Goal: Download file/media

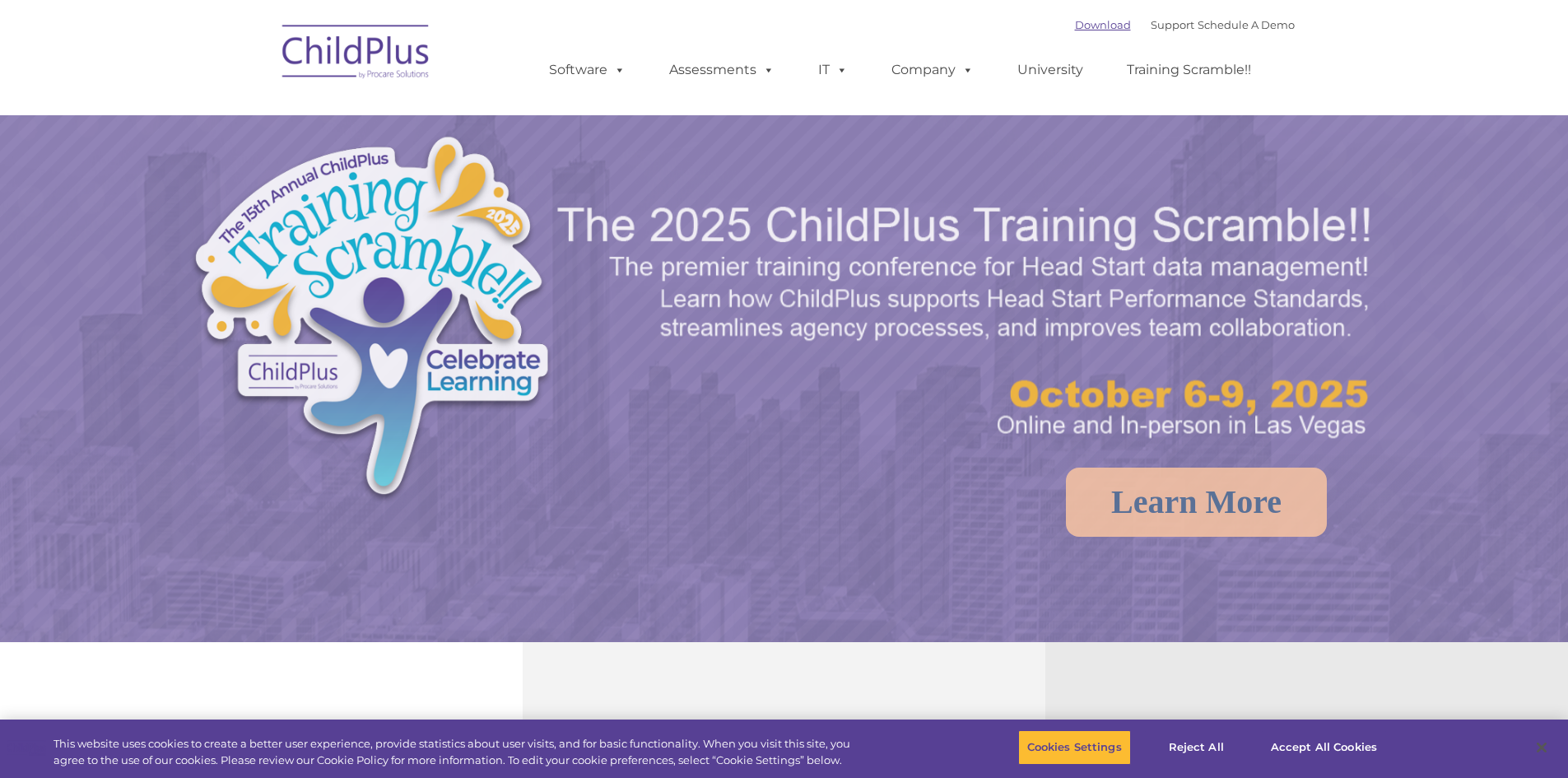
select select "MEDIUM"
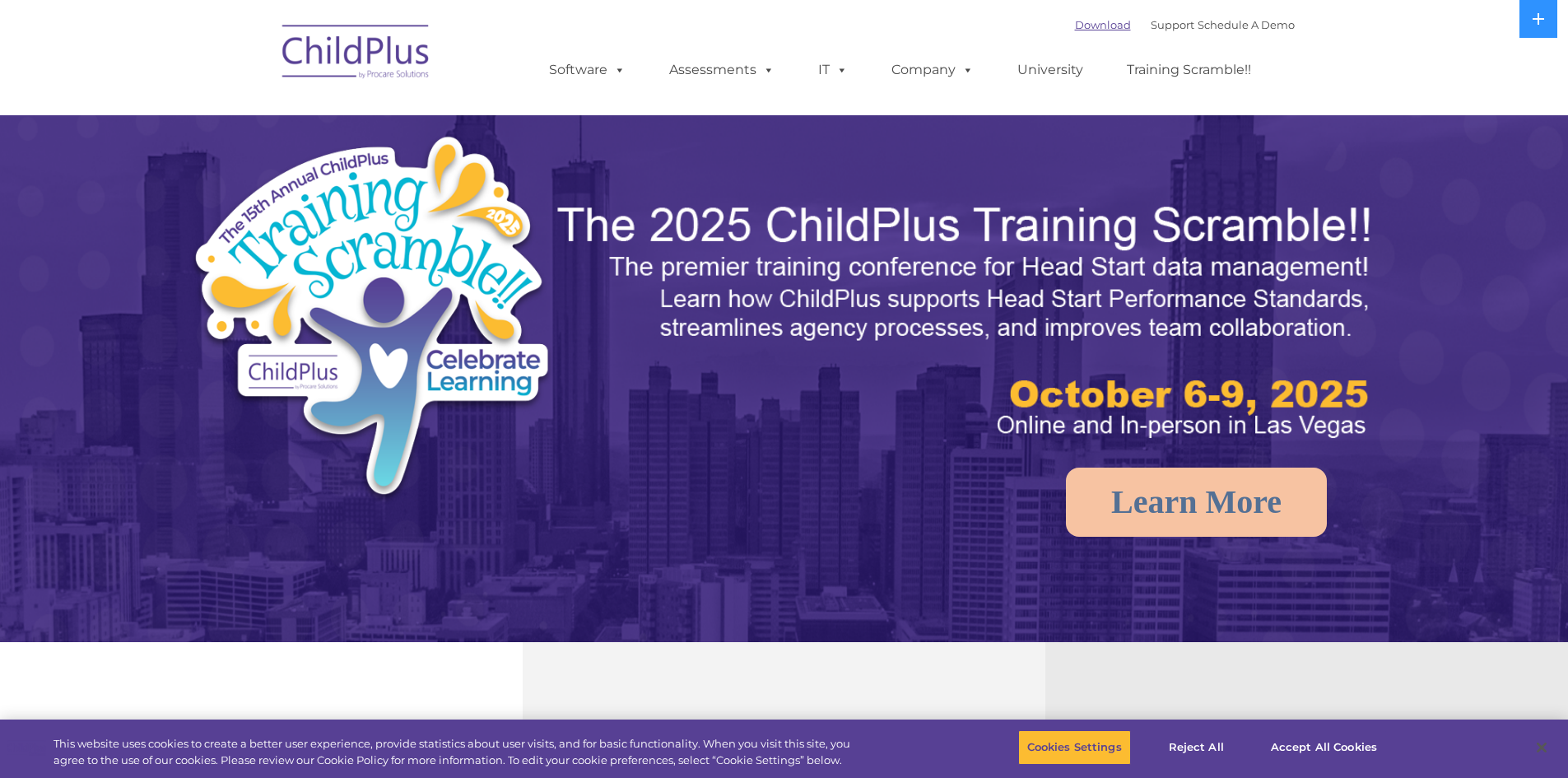
click at [1075, 28] on link "Download" at bounding box center [1103, 25] width 56 height 14
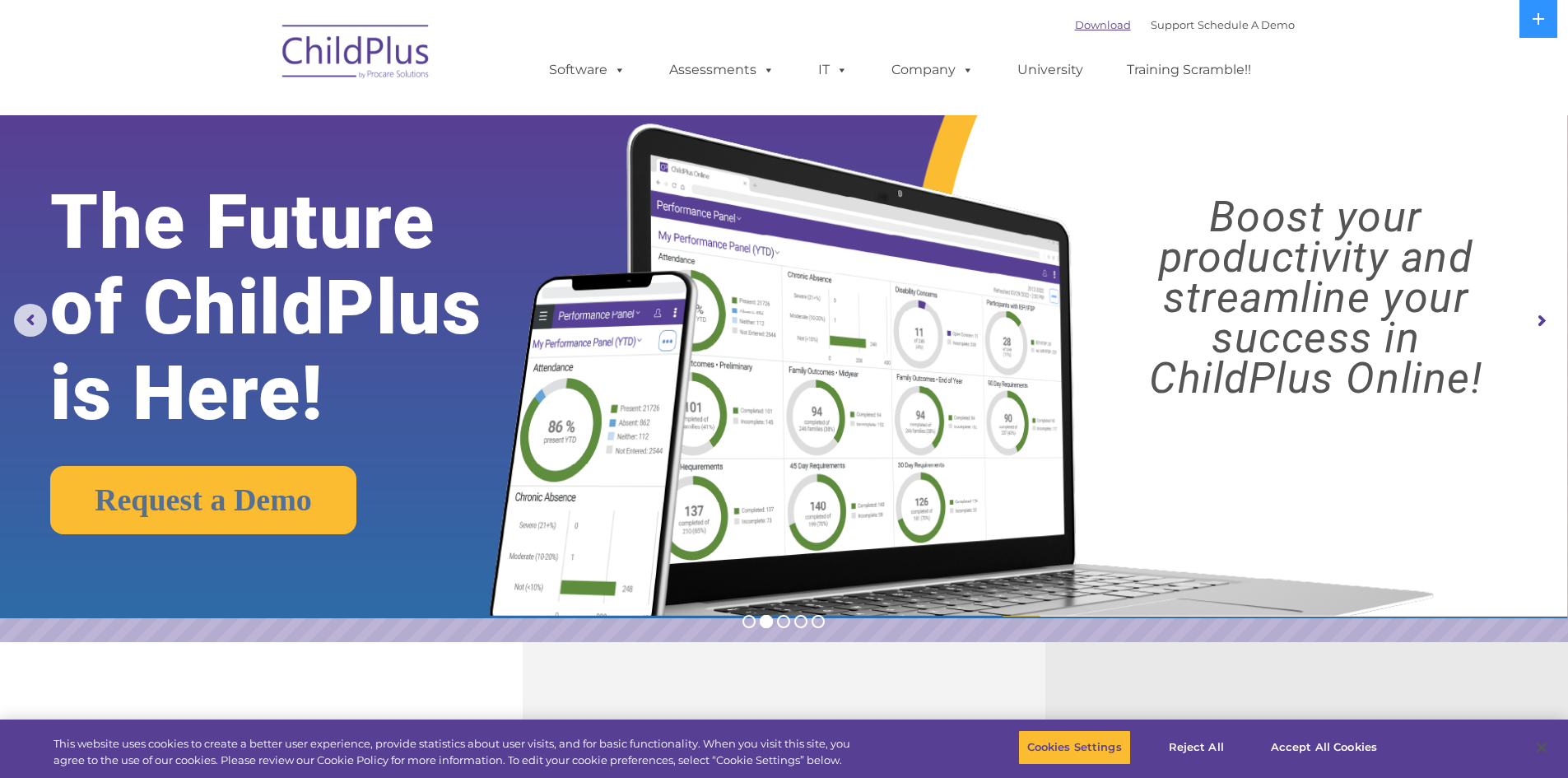
click at [1086, 22] on link "Download" at bounding box center [1103, 25] width 56 height 14
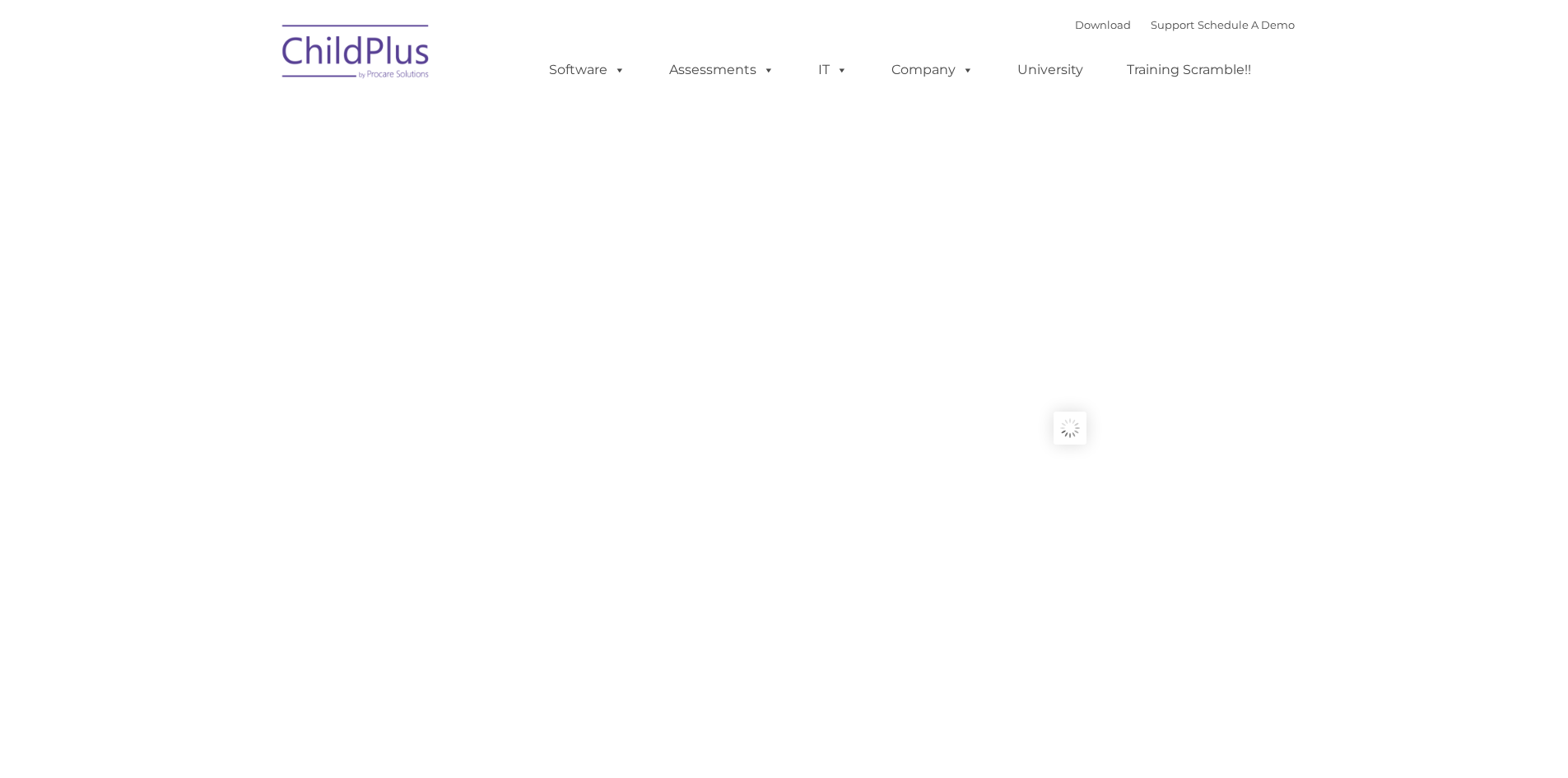
type input ""
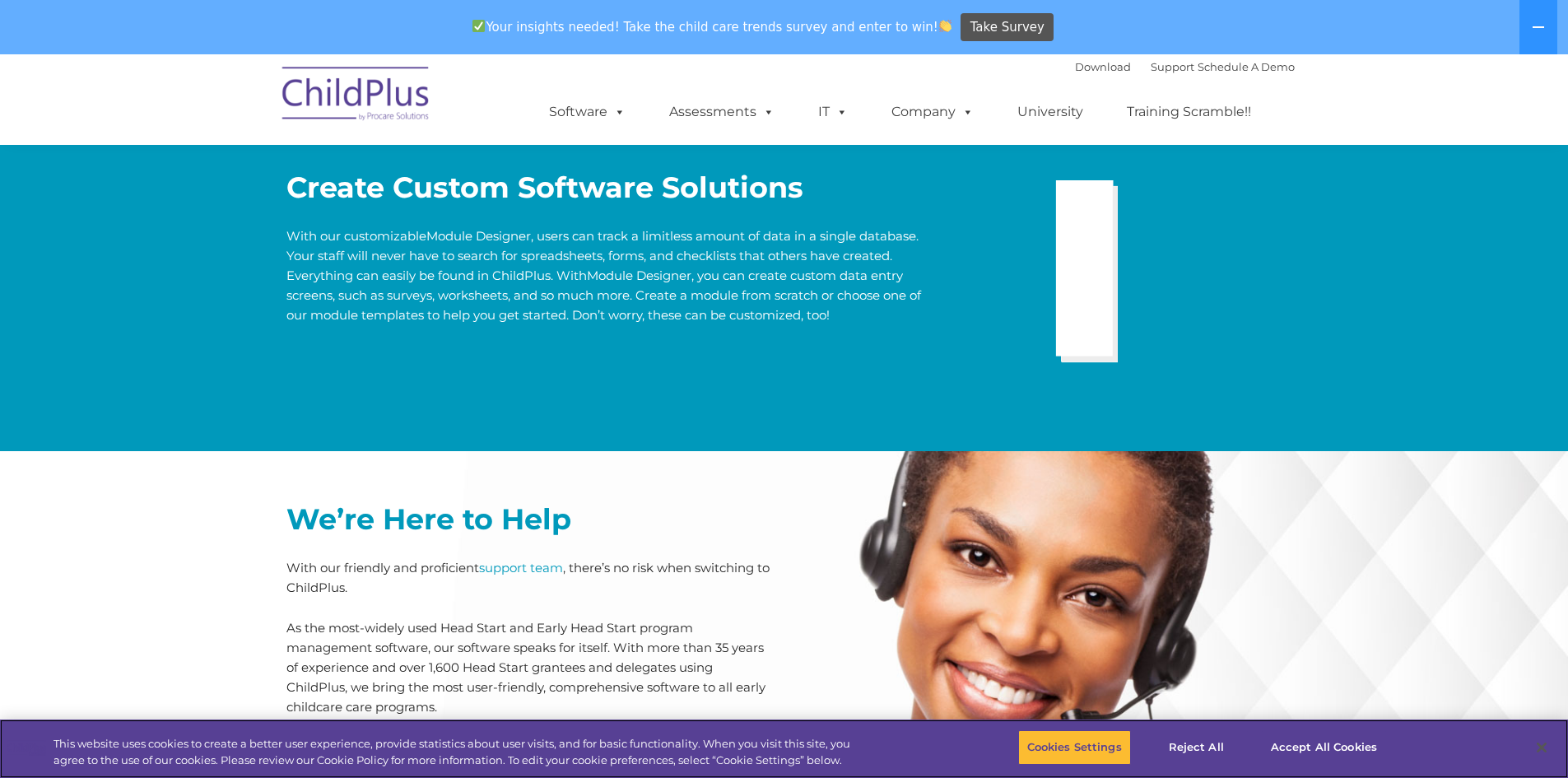
scroll to position [3912, 0]
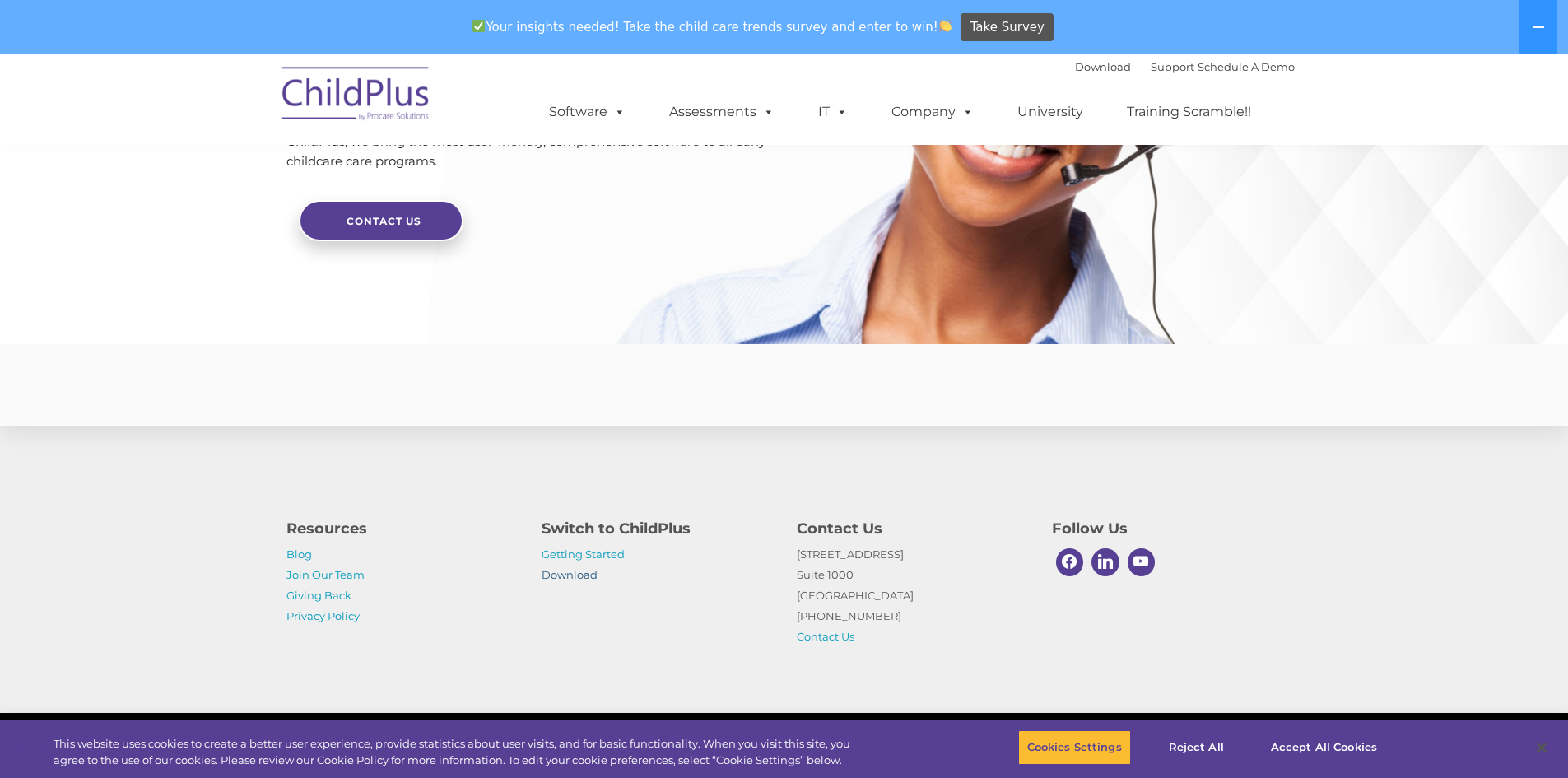
click at [564, 576] on link "Download" at bounding box center [569, 575] width 56 height 14
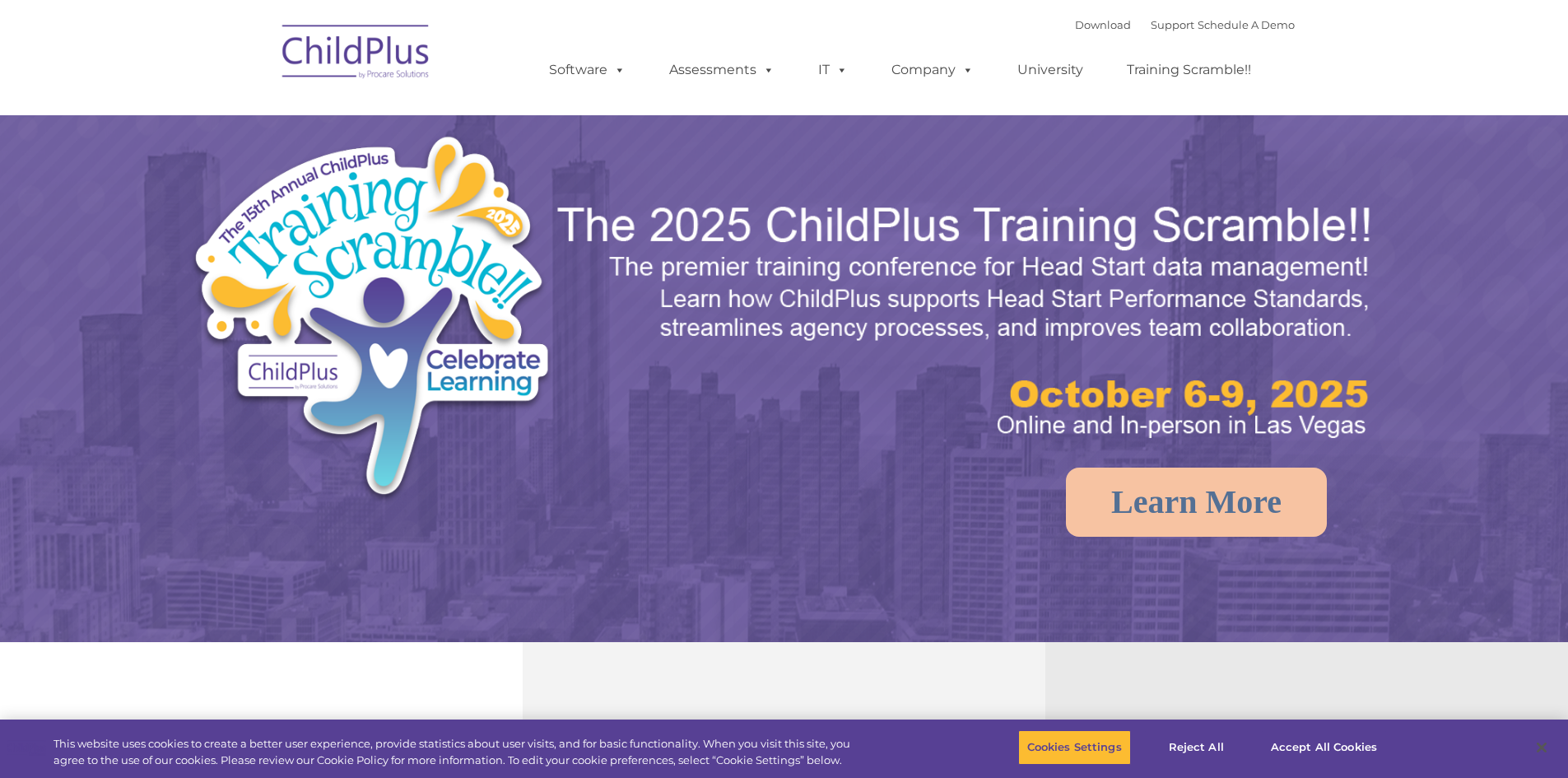
select select "MEDIUM"
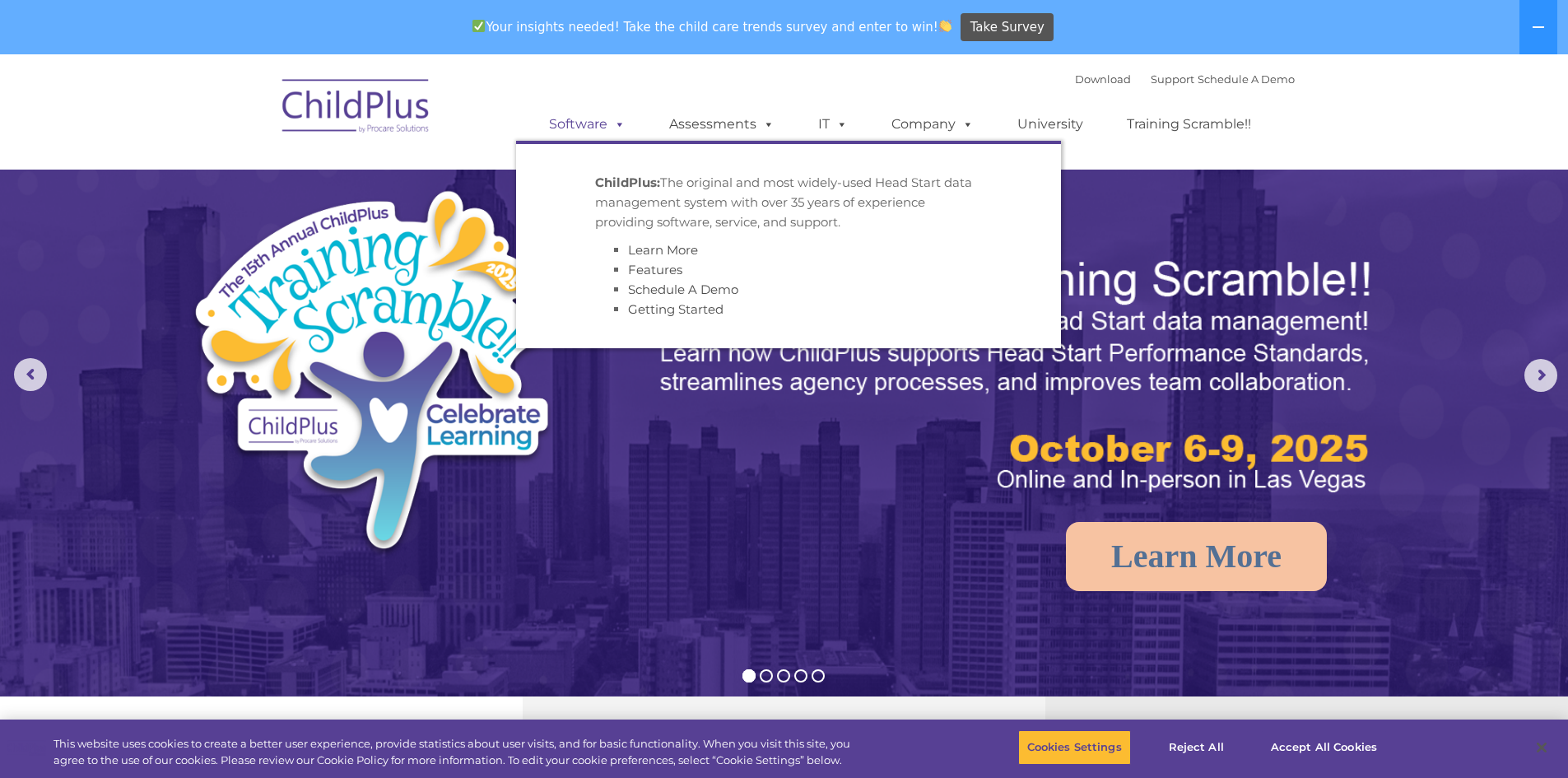
click at [578, 127] on link "Software" at bounding box center [587, 124] width 109 height 33
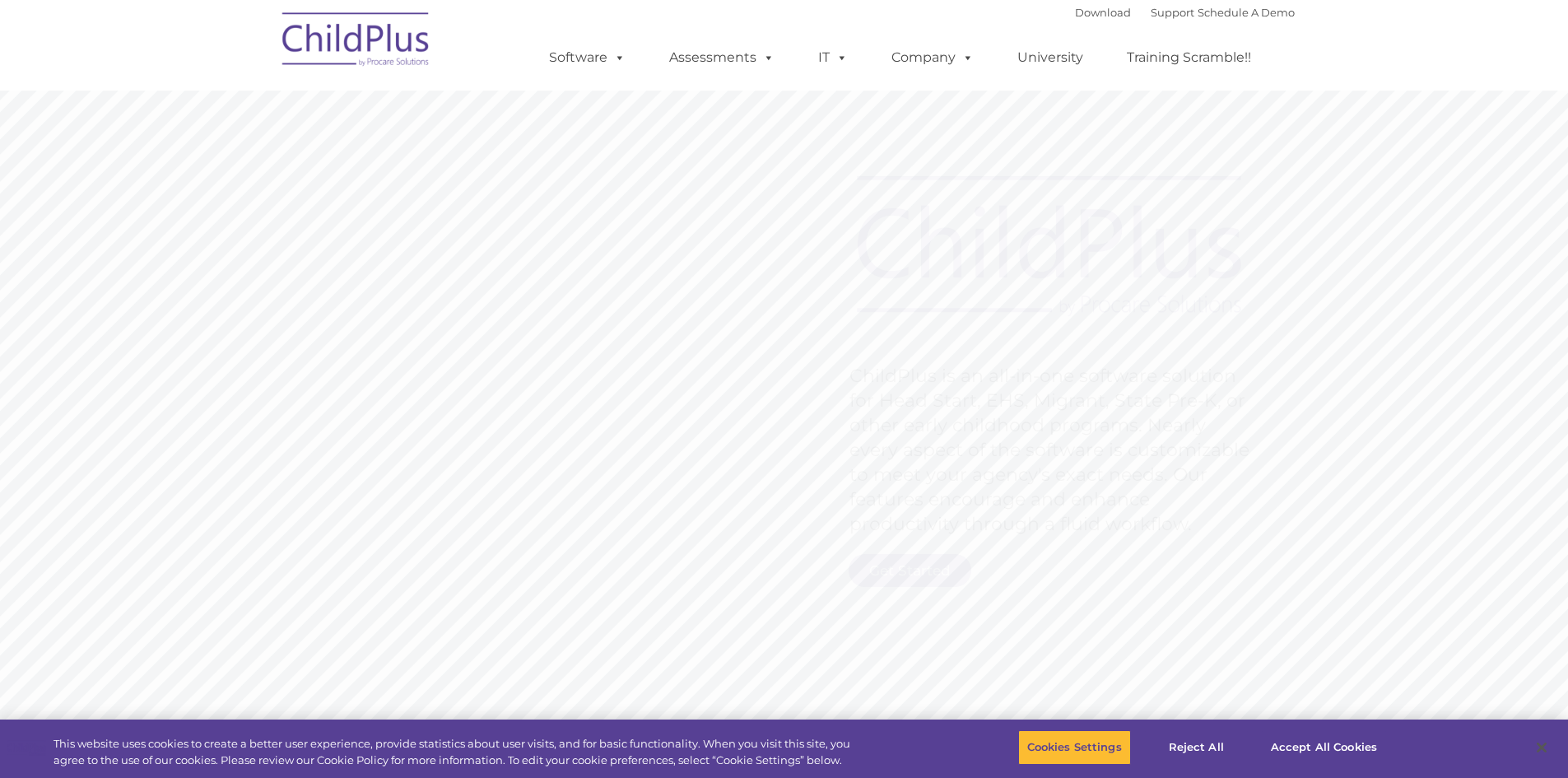
click at [591, 179] on rs-slide "Request Pricing ChildPlus is an all-in-one software solution for Head Start, EH…" at bounding box center [784, 427] width 1568 height 741
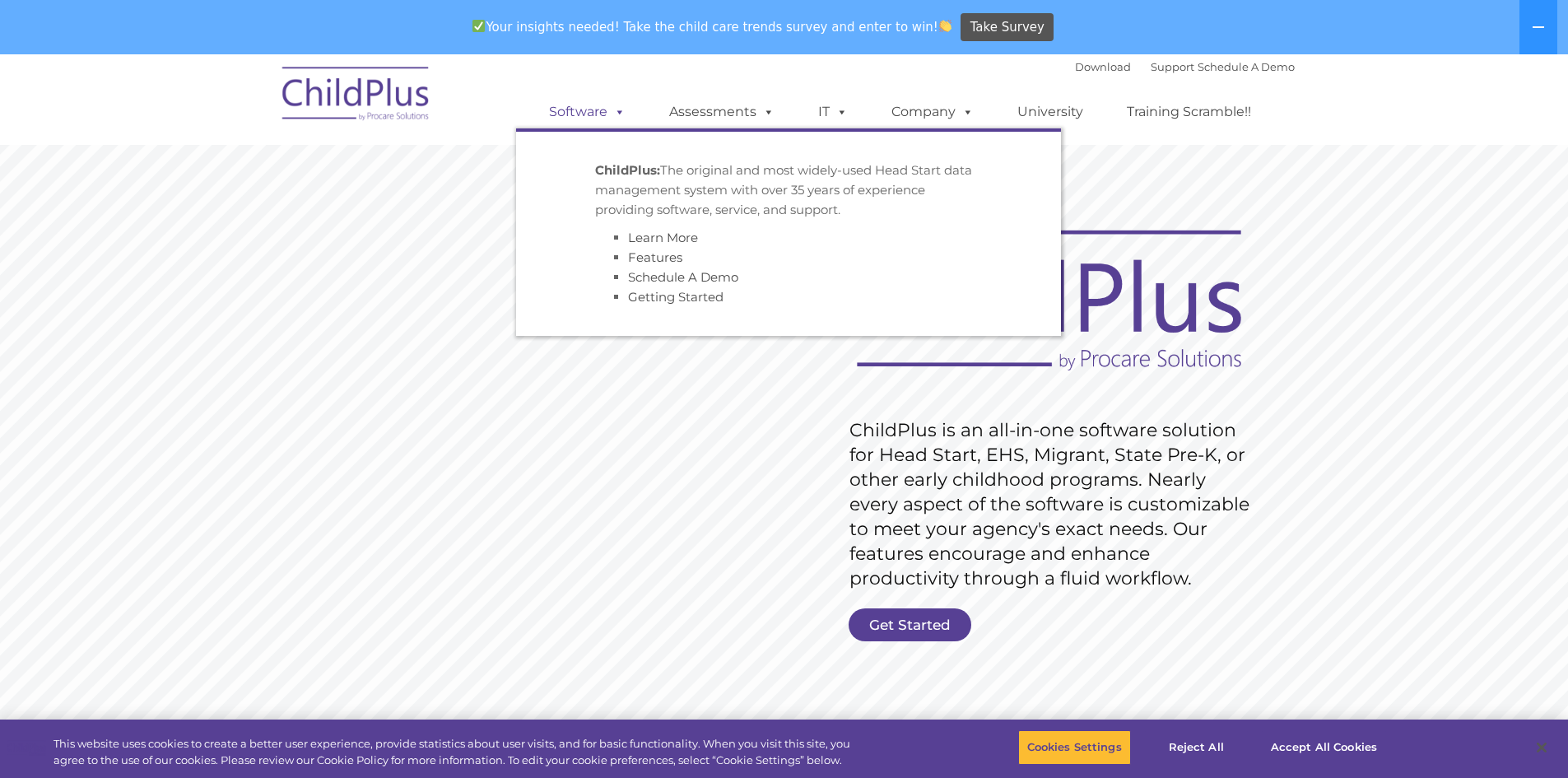
click at [578, 119] on link "Software" at bounding box center [587, 112] width 109 height 33
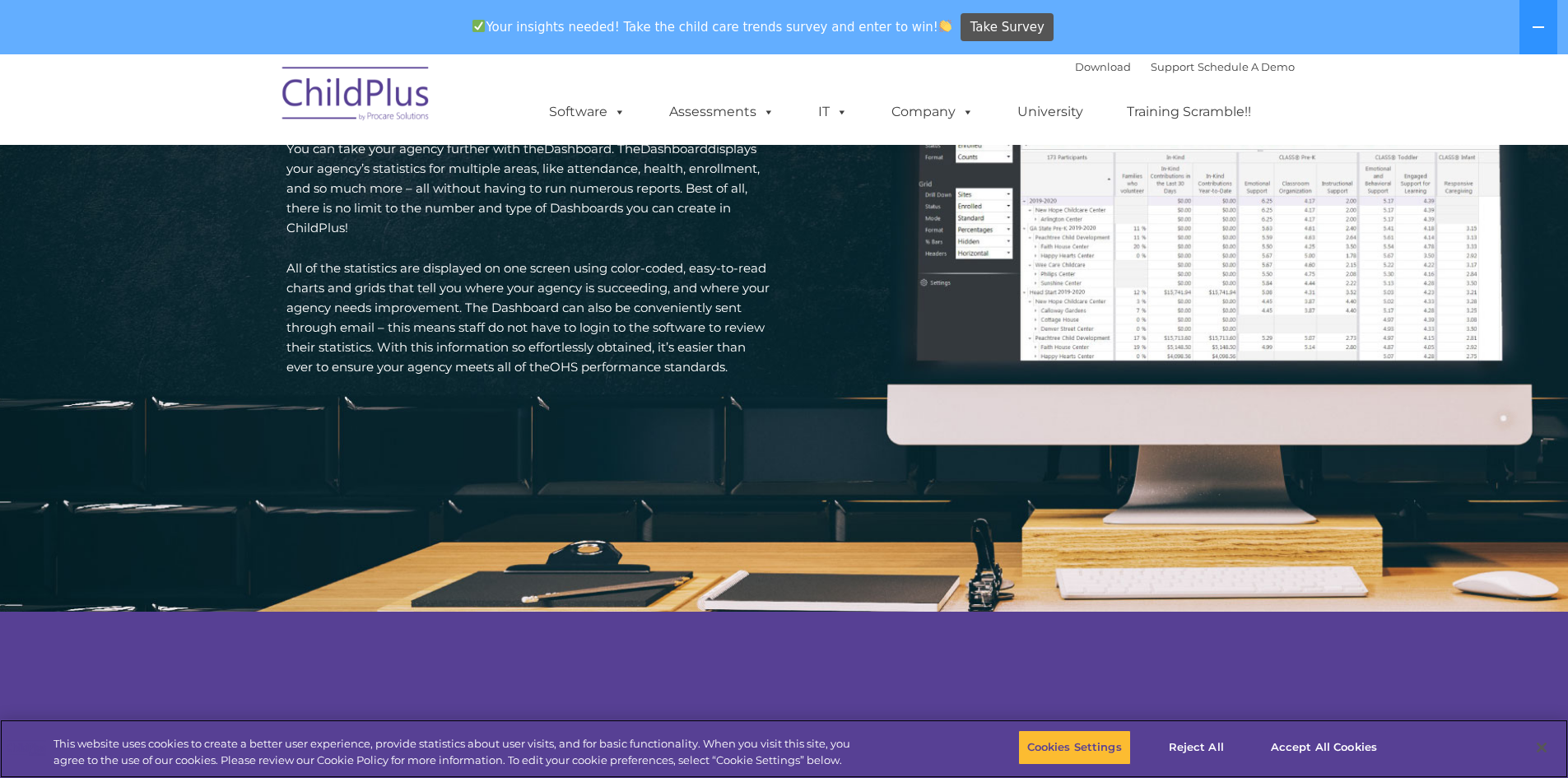
scroll to position [2465, 0]
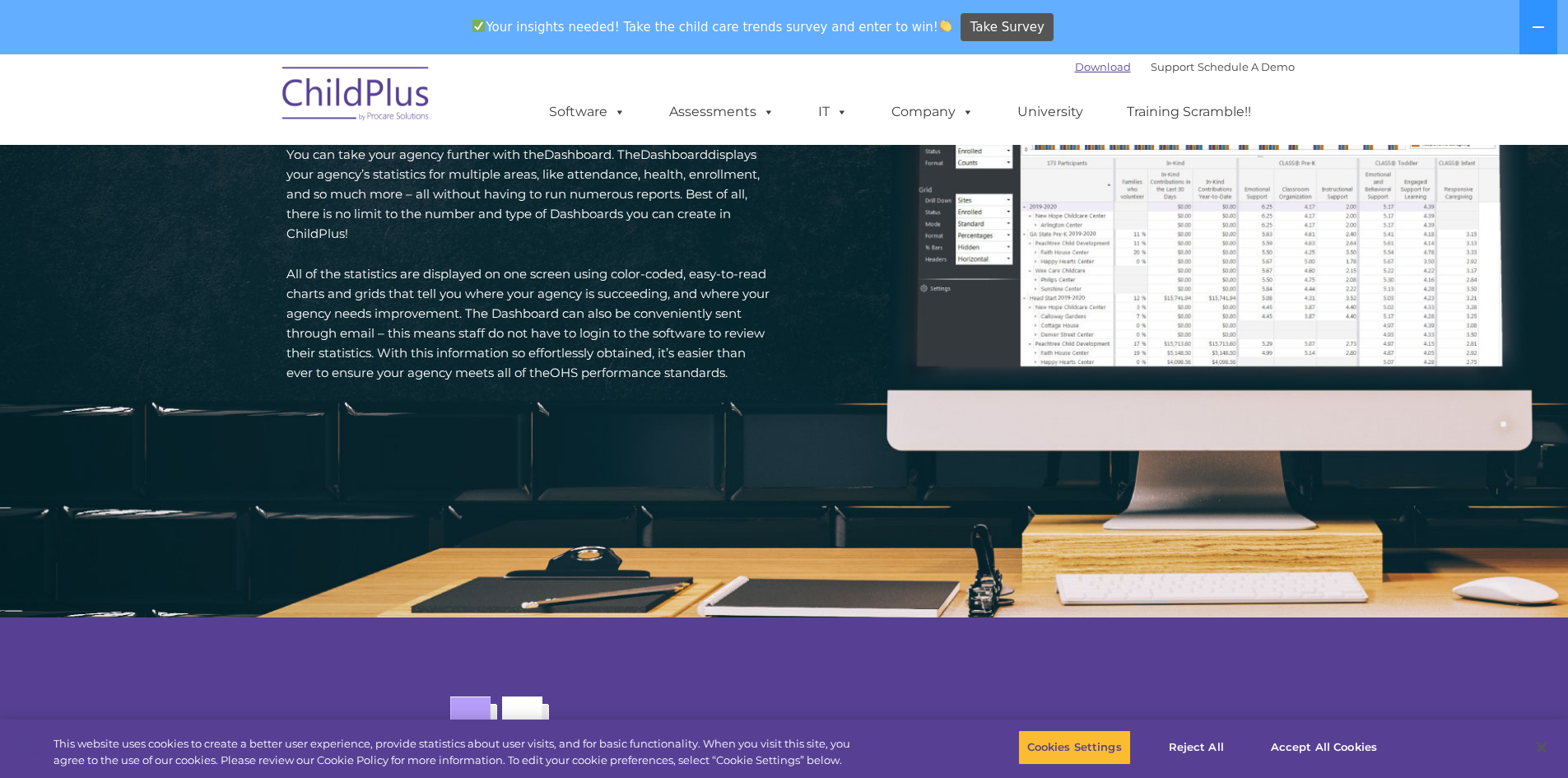
click at [1075, 69] on link "Download" at bounding box center [1103, 67] width 56 height 14
